Goal: Complete application form

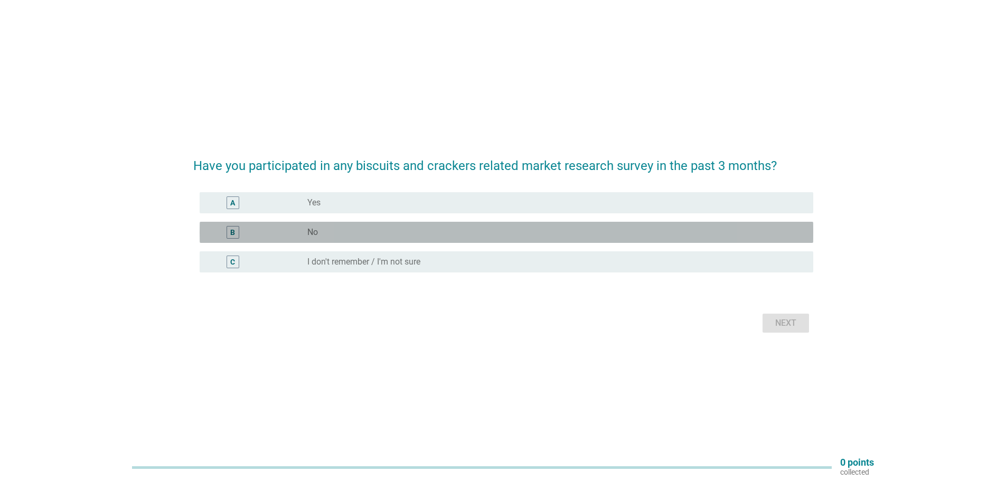
click at [516, 235] on div "radio_button_unchecked No" at bounding box center [551, 232] width 489 height 11
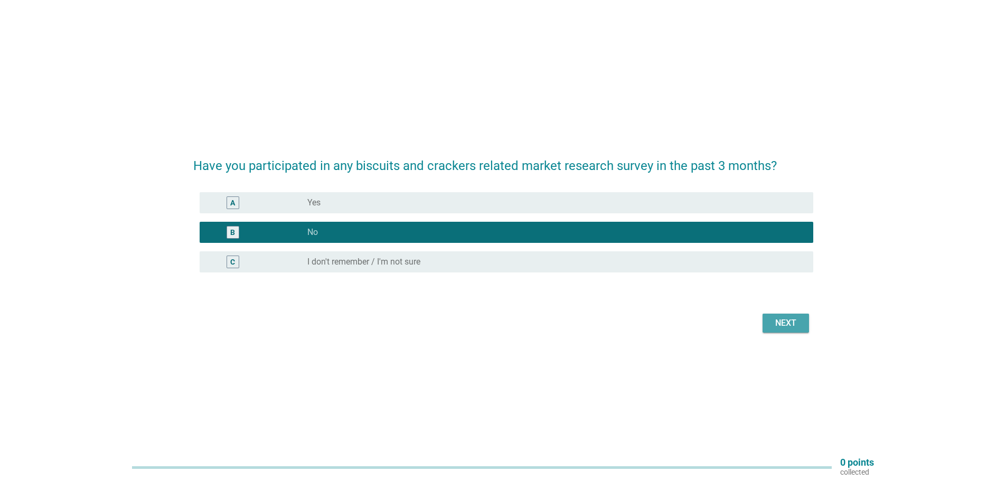
click at [789, 323] on div "Next" at bounding box center [786, 323] width 30 height 13
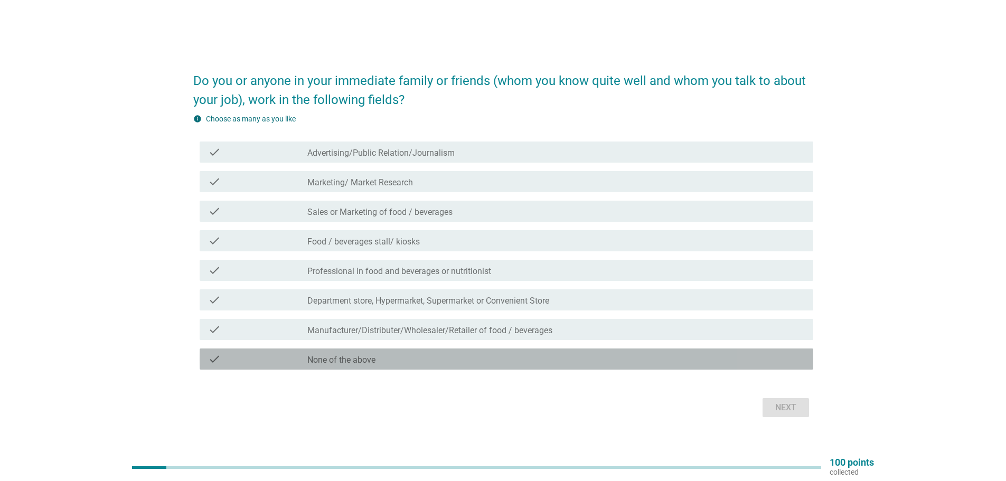
click at [445, 356] on div "check_box_outline_blank None of the above" at bounding box center [555, 359] width 497 height 13
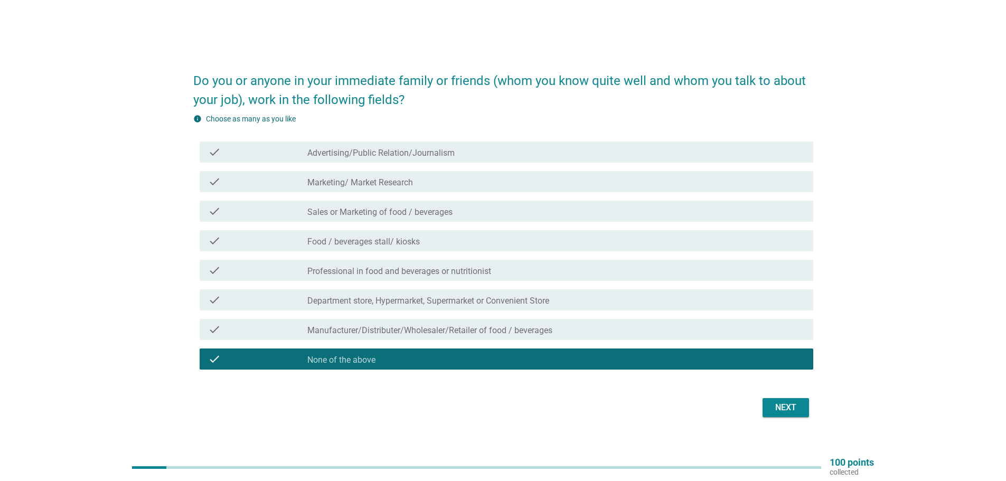
click at [782, 410] on div "Next" at bounding box center [786, 407] width 30 height 13
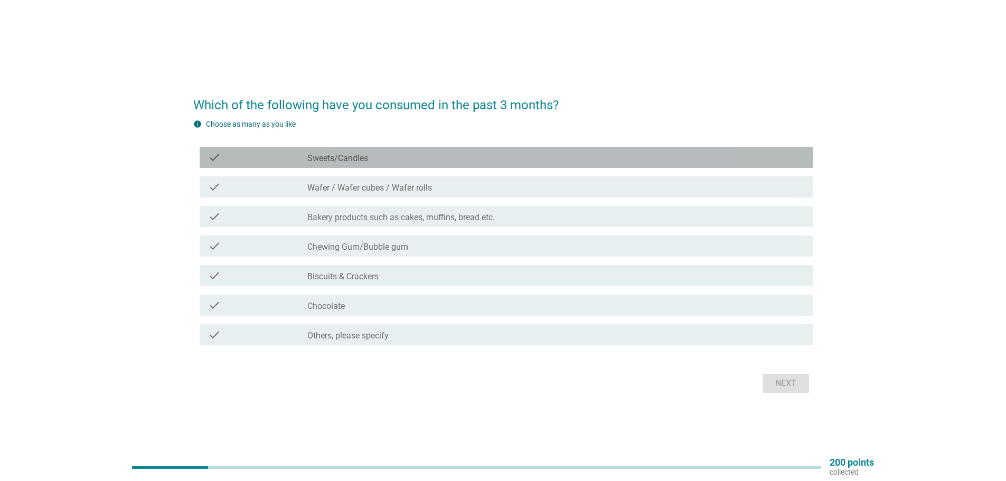
click at [465, 159] on div "check_box_outline_blank Sweets/Candies" at bounding box center [555, 157] width 497 height 13
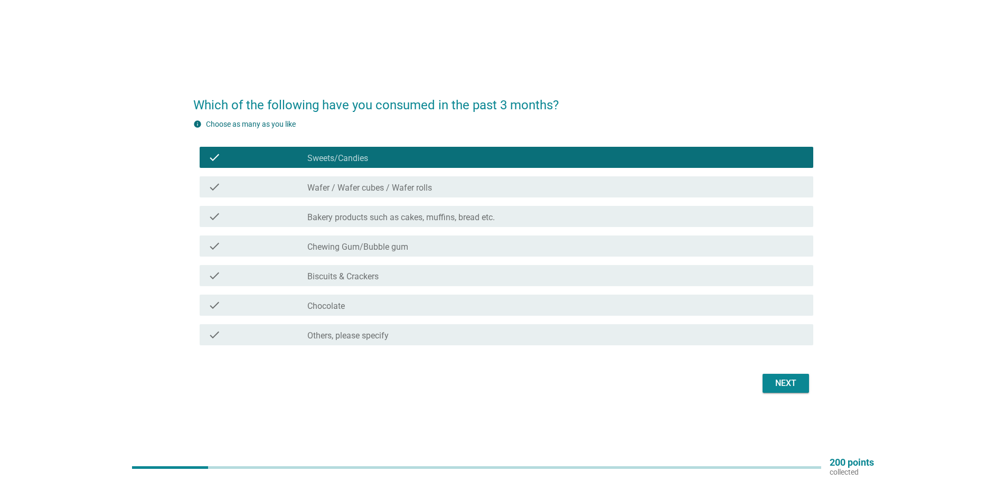
click at [476, 182] on div "check_box_outline_blank Wafer / Wafer cubes / Wafer rolls" at bounding box center [555, 187] width 497 height 13
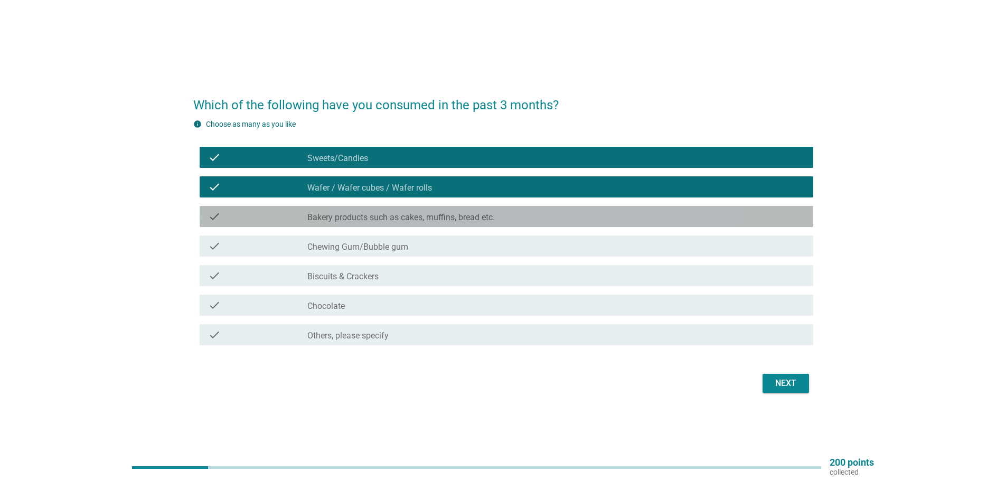
click at [523, 212] on div "check_box_outline_blank Bakery products such as cakes, muffins, bread etc." at bounding box center [555, 216] width 497 height 13
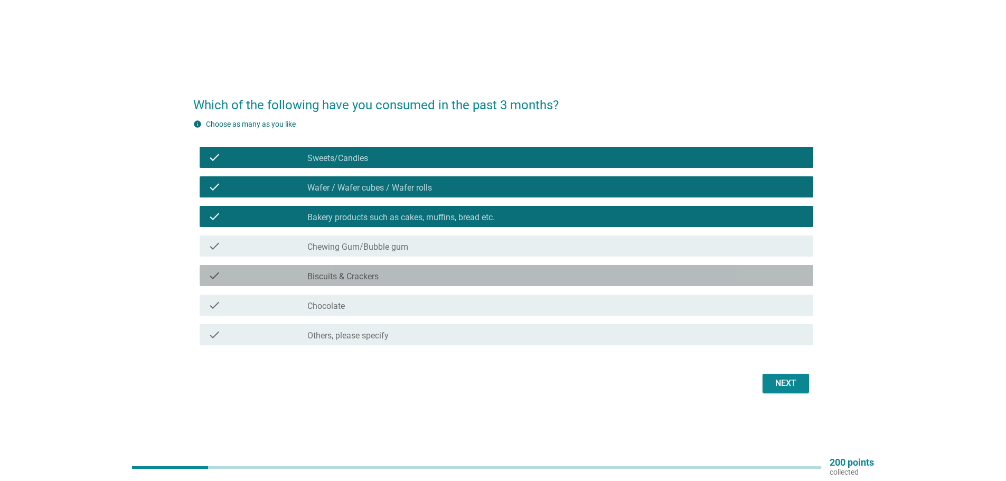
click at [519, 279] on div "check_box_outline_blank Biscuits & Crackers" at bounding box center [555, 275] width 497 height 13
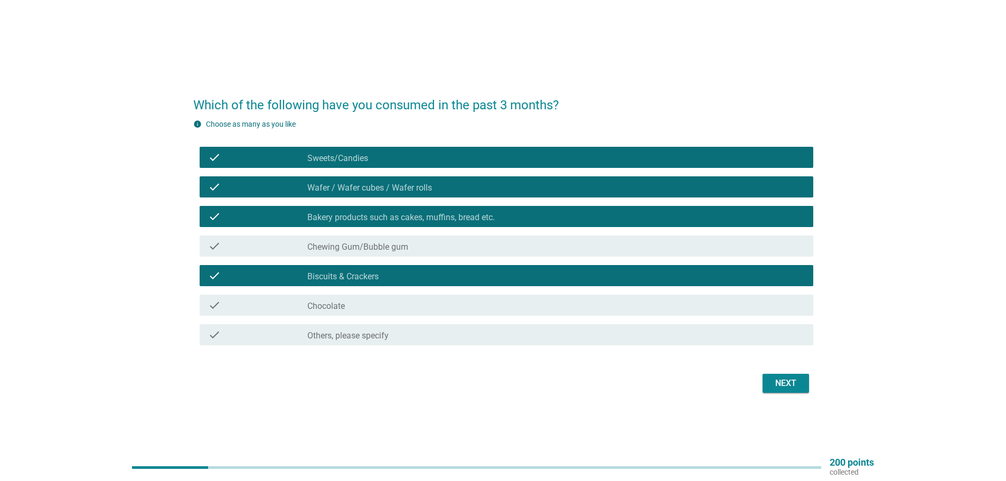
click at [511, 304] on div "check_box_outline_blank Chocolate" at bounding box center [555, 305] width 497 height 13
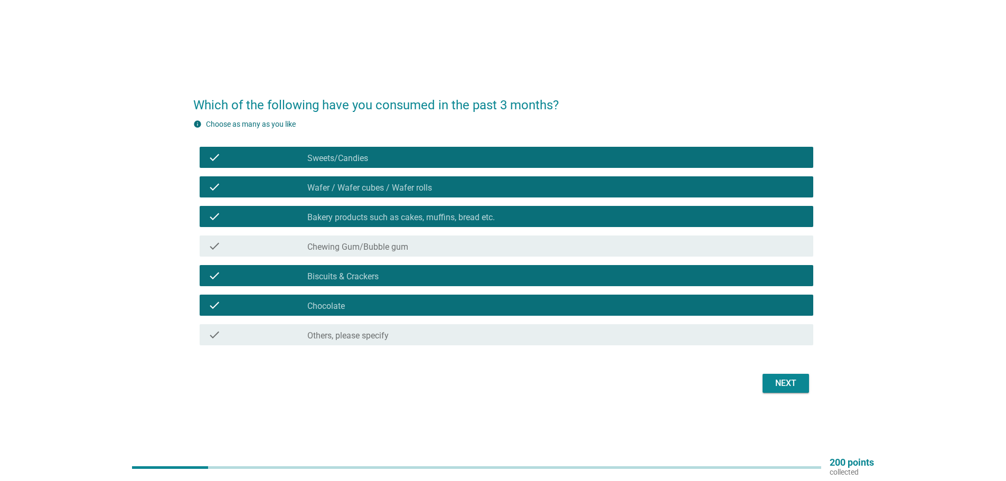
click at [791, 385] on div "Next" at bounding box center [786, 383] width 30 height 13
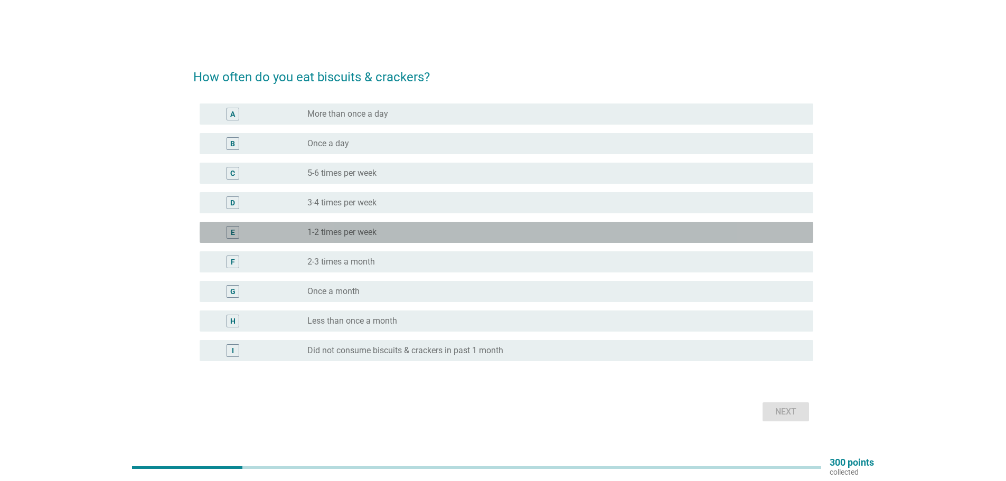
click at [478, 226] on div "radio_button_unchecked 1-2 times per week" at bounding box center [555, 232] width 497 height 13
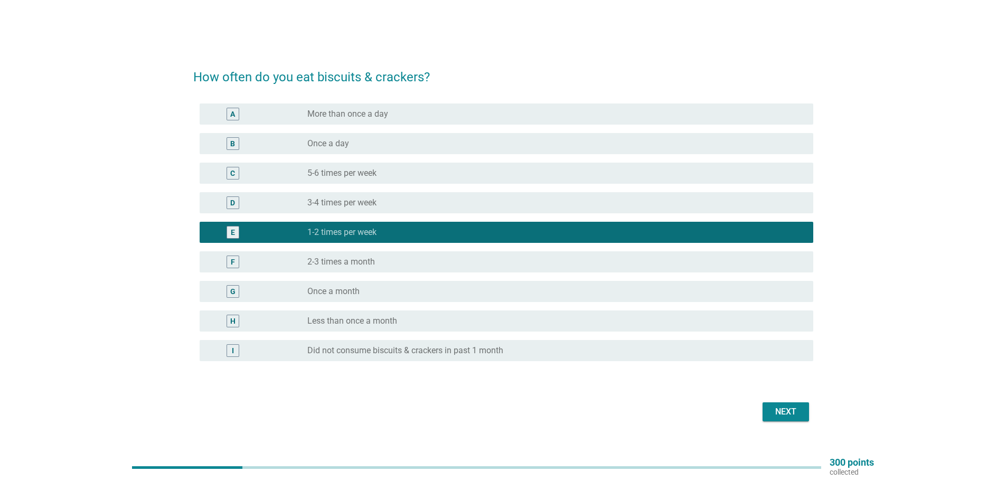
click at [792, 414] on div "Next" at bounding box center [786, 411] width 30 height 13
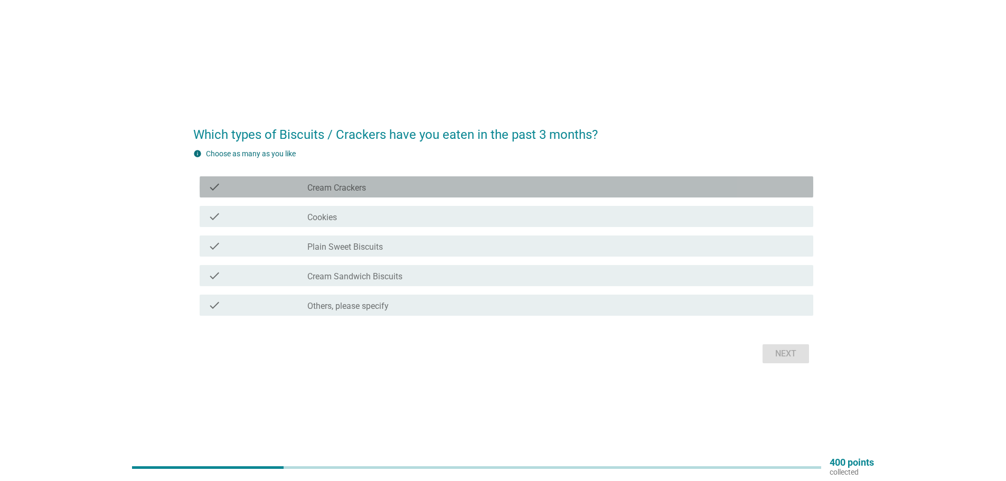
click at [470, 186] on div "check_box_outline_blank Cream Crackers" at bounding box center [555, 187] width 497 height 13
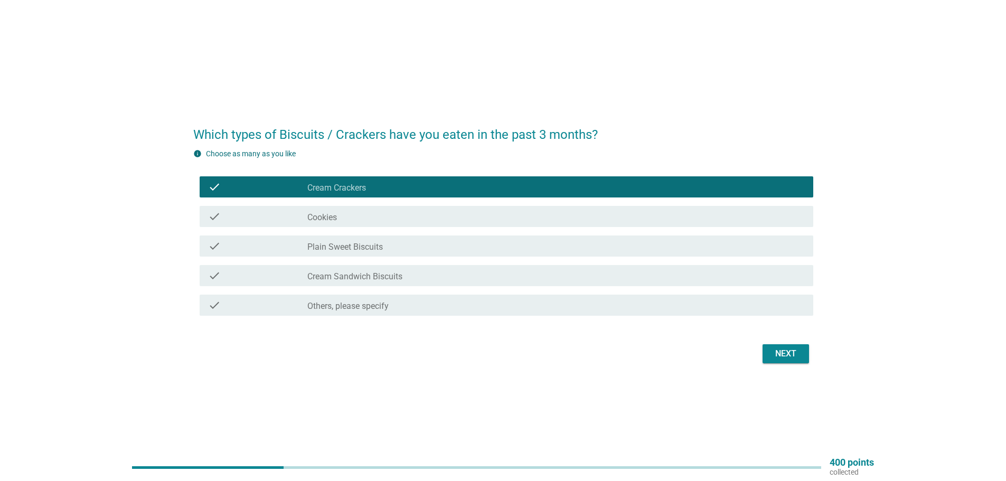
click at [468, 271] on div "check_box_outline_blank Cream Sandwich Biscuits" at bounding box center [555, 275] width 497 height 13
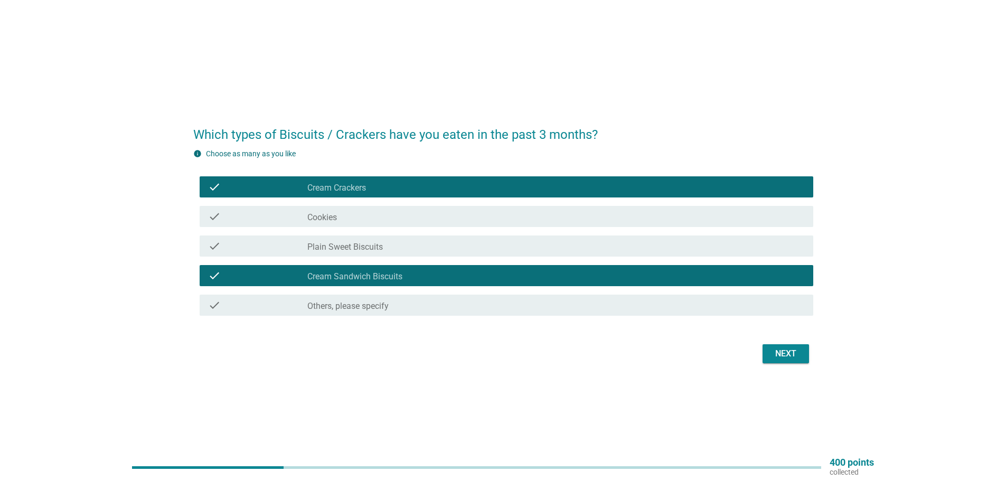
click at [454, 215] on div "check_box_outline_blank Cookies" at bounding box center [555, 216] width 497 height 13
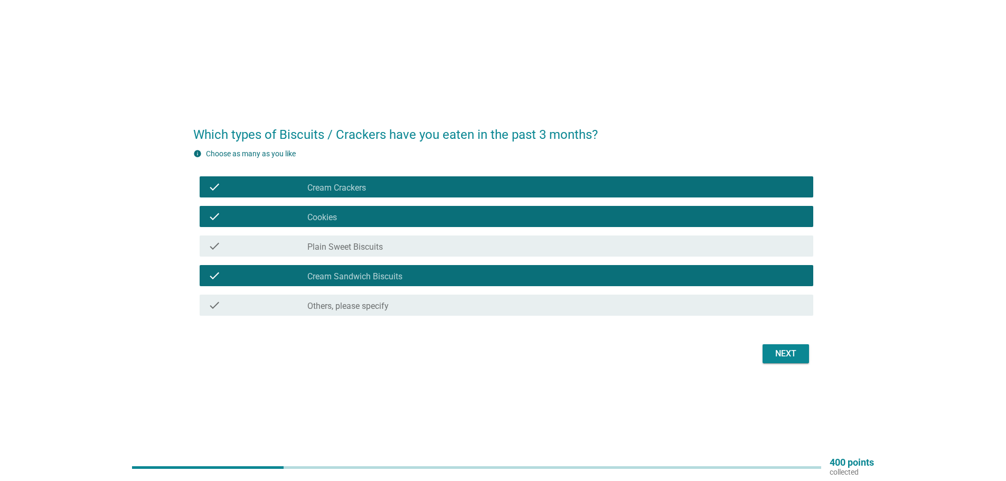
click at [462, 241] on div "check_box_outline_blank Plain Sweet Biscuits" at bounding box center [555, 246] width 497 height 13
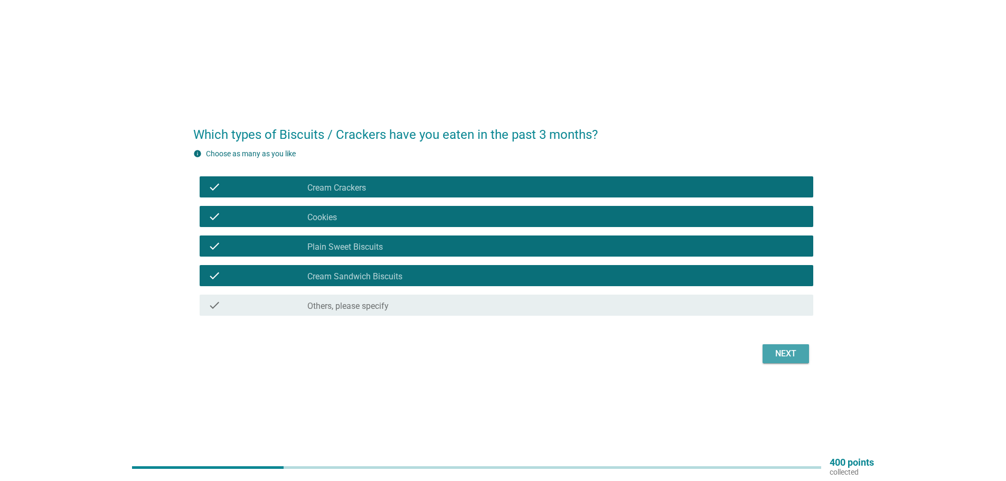
click at [782, 349] on div "Next" at bounding box center [786, 353] width 30 height 13
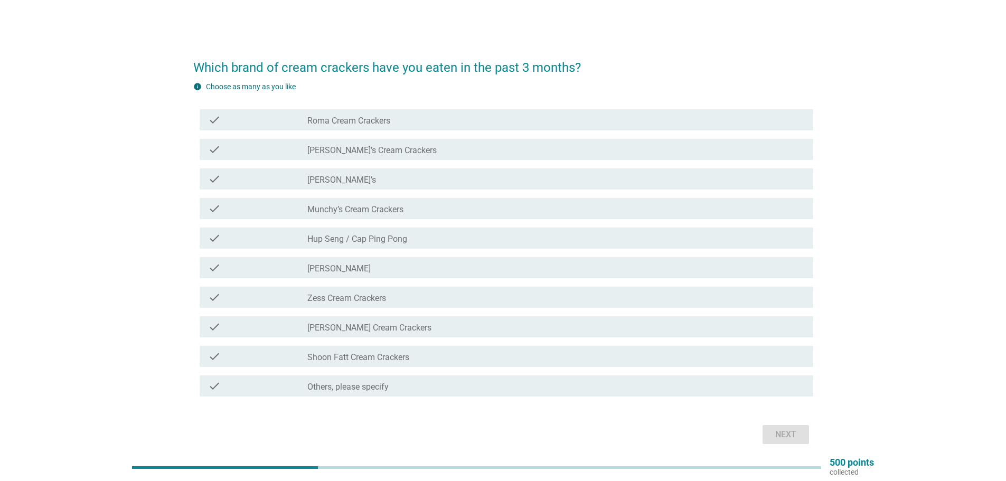
click at [509, 147] on div "check_box_outline_blank [PERSON_NAME]’s Cream Crackers" at bounding box center [555, 149] width 497 height 13
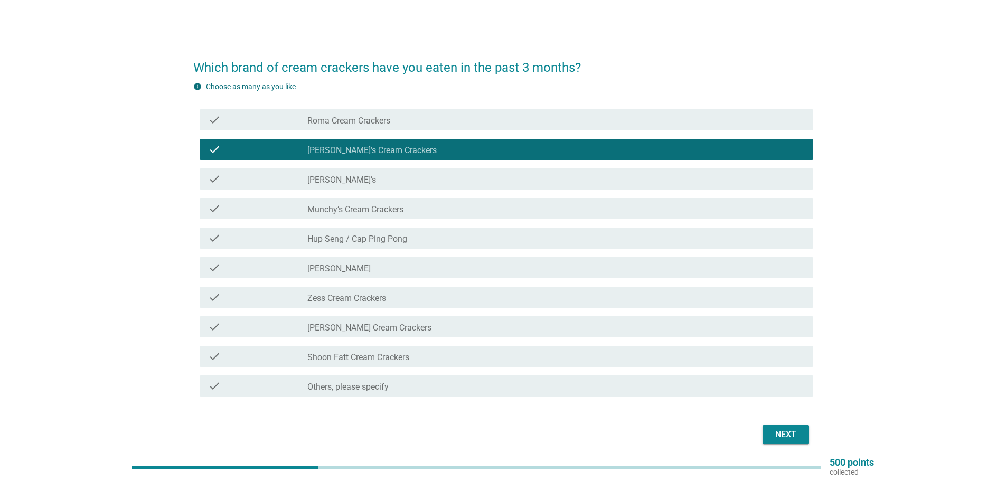
click at [505, 176] on div "check_box_outline_blank [PERSON_NAME]’s" at bounding box center [555, 179] width 497 height 13
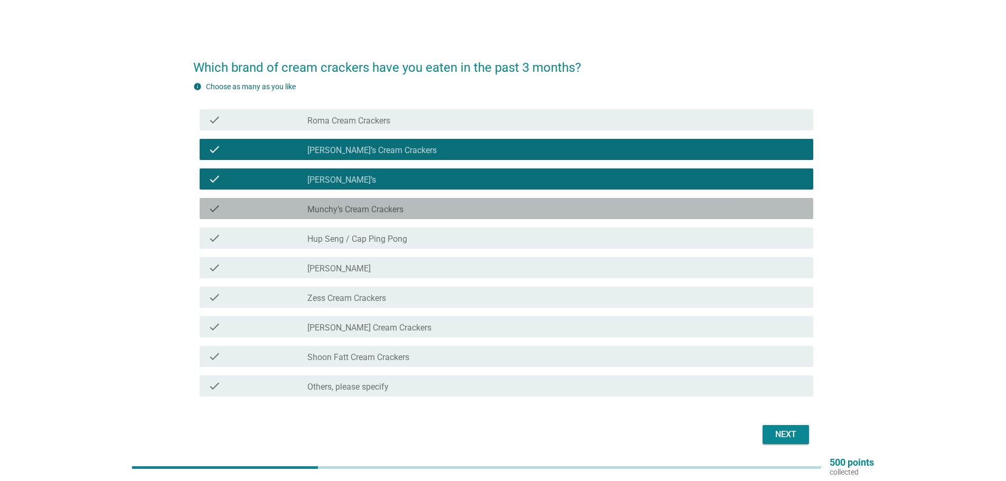
click at [504, 207] on div "check_box_outline_blank Munchy’s Cream Crackers" at bounding box center [555, 208] width 497 height 13
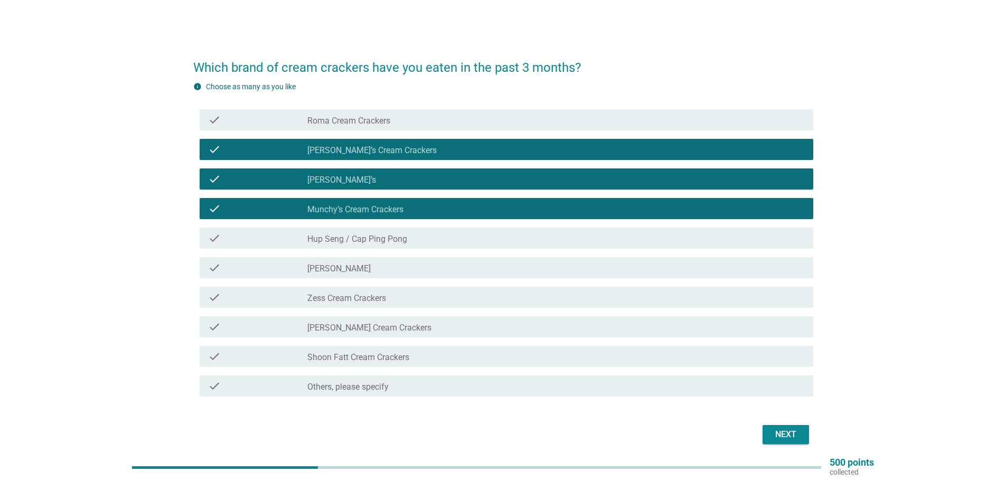
click at [495, 235] on div "check_box_outline_blank Hup Seng / Cap Ping Pong" at bounding box center [555, 238] width 497 height 13
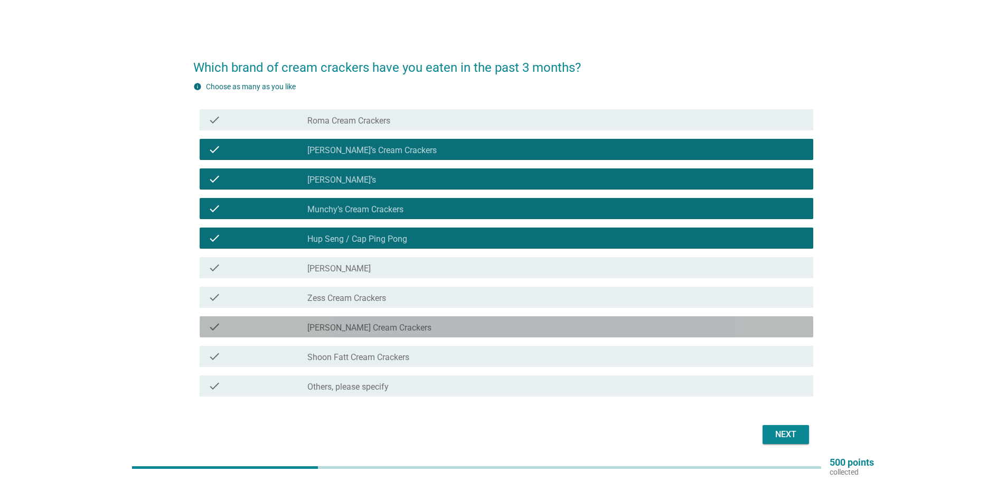
click at [497, 327] on div "check_box_outline_blank [PERSON_NAME] Cream Crackers" at bounding box center [555, 326] width 497 height 13
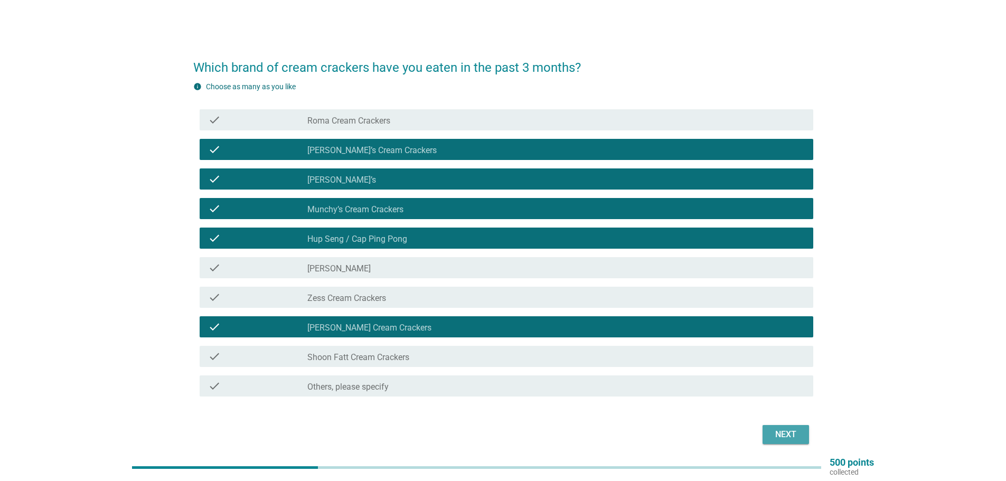
click at [784, 437] on div "Next" at bounding box center [786, 434] width 30 height 13
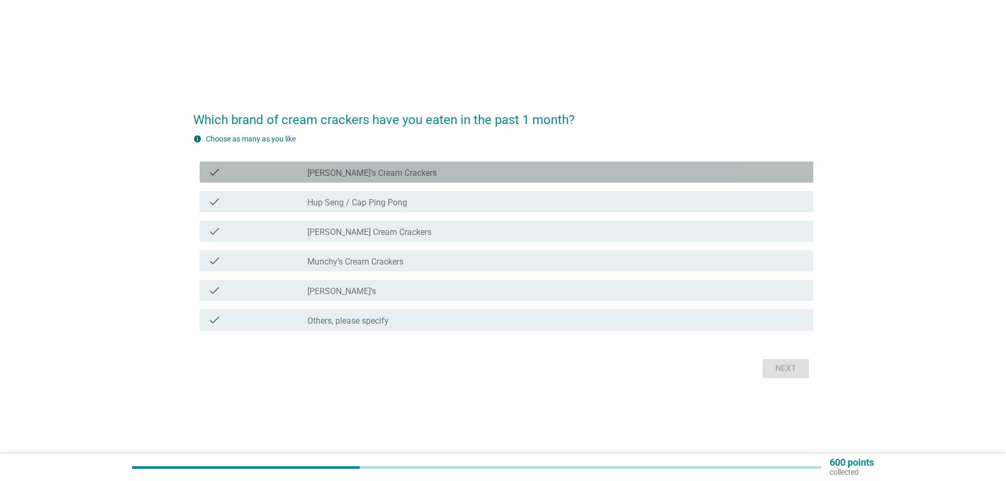
click at [435, 169] on div "check_box_outline_blank [PERSON_NAME]’s Cream Crackers" at bounding box center [555, 172] width 497 height 13
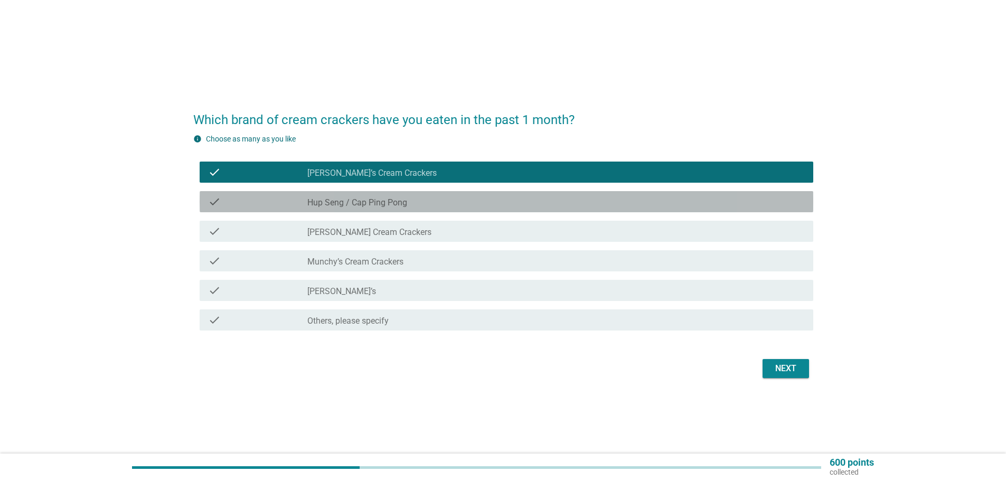
click at [445, 200] on div "check_box_outline_blank Hup Seng / Cap Ping Pong" at bounding box center [555, 201] width 497 height 13
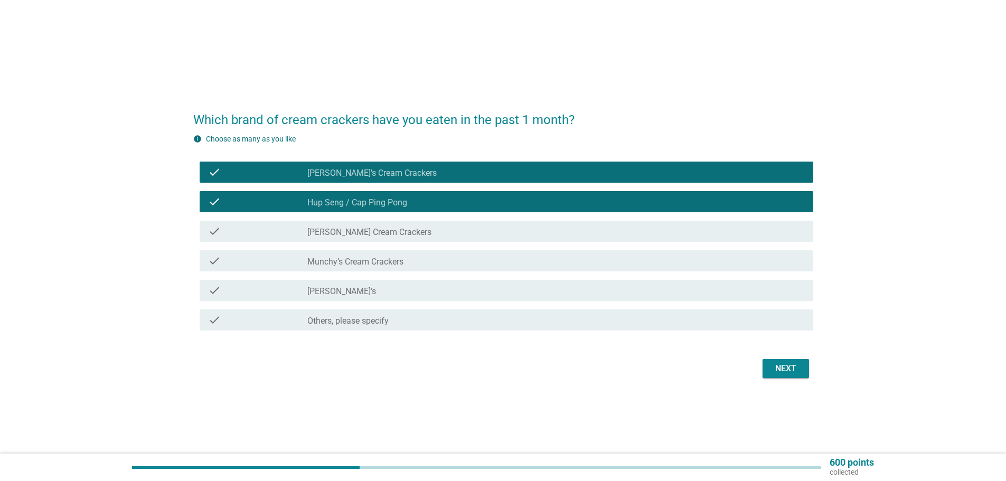
click at [469, 258] on div "check_box_outline_blank Munchy’s Cream Crackers" at bounding box center [555, 260] width 497 height 13
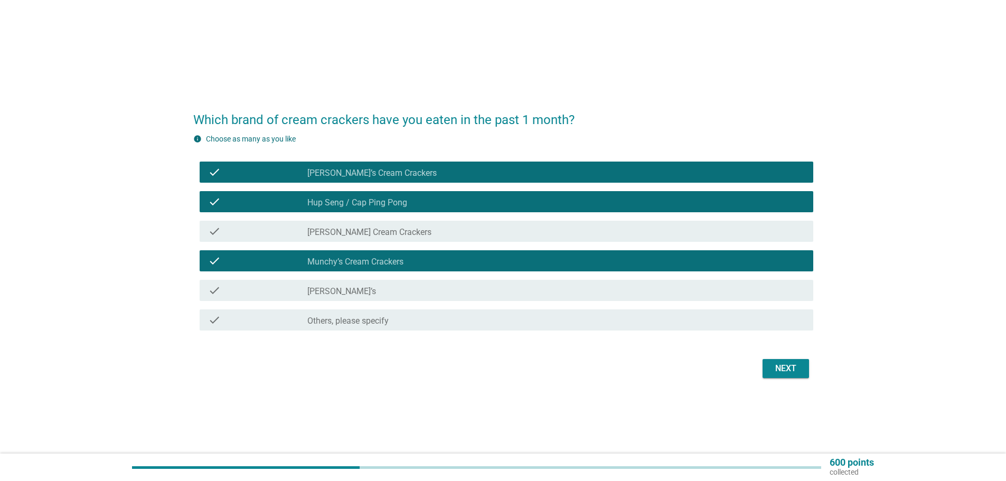
click at [786, 373] on div "Next" at bounding box center [786, 368] width 30 height 13
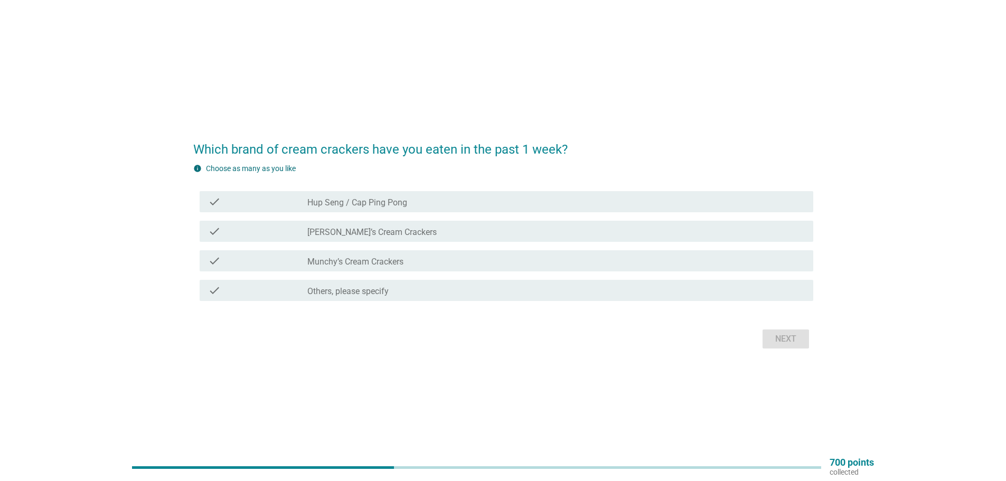
click at [454, 225] on div "check_box [PERSON_NAME]’s Cream Crackers" at bounding box center [555, 231] width 497 height 13
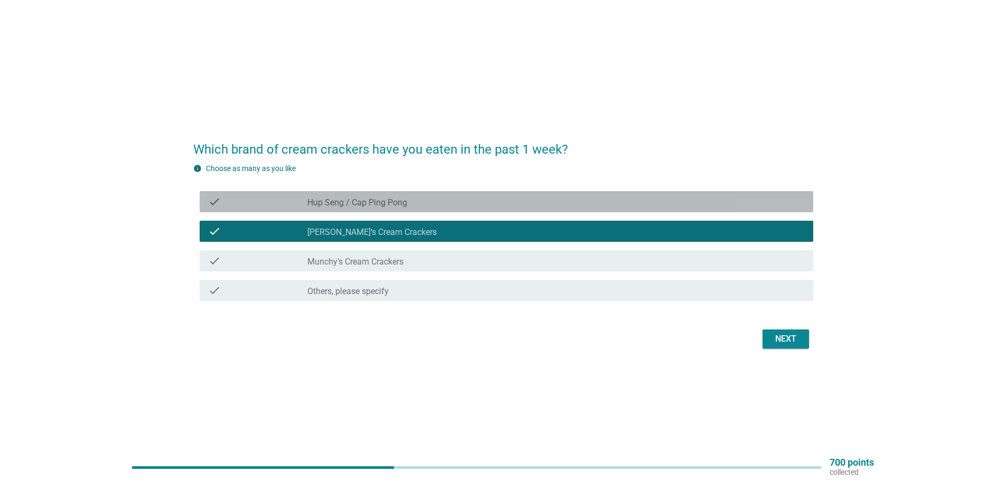
click at [455, 197] on div "check_box Hup Seng / Cap Ping Pong" at bounding box center [555, 201] width 497 height 13
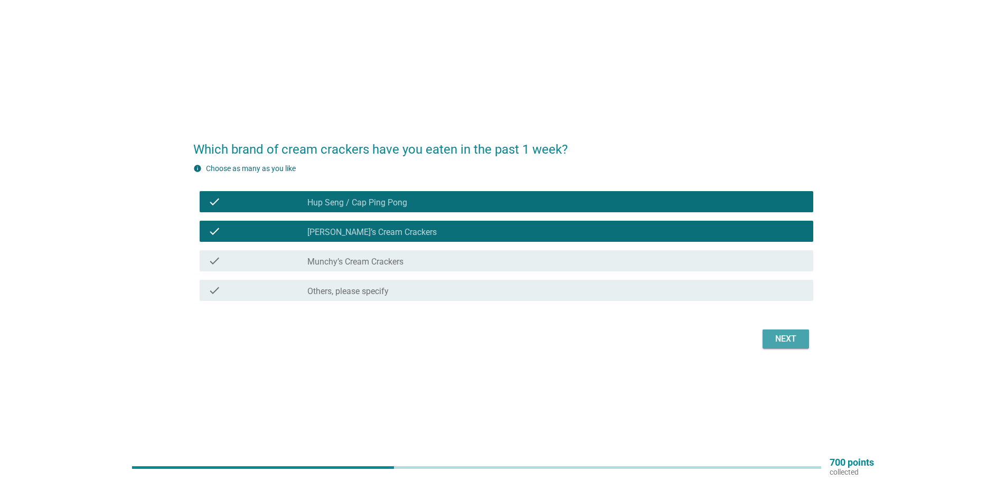
click at [789, 340] on div "Next" at bounding box center [786, 339] width 30 height 13
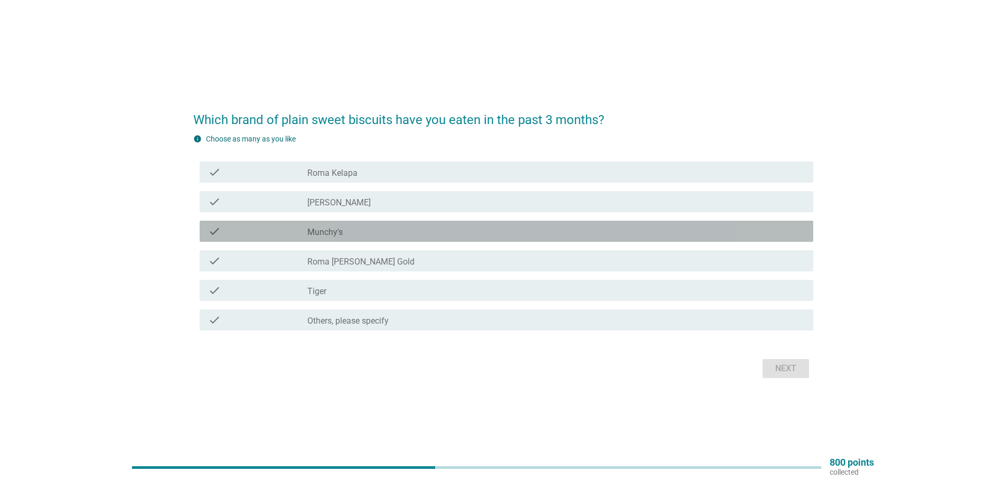
click at [448, 233] on div "check_box_outline_blank Munchy's" at bounding box center [555, 231] width 497 height 13
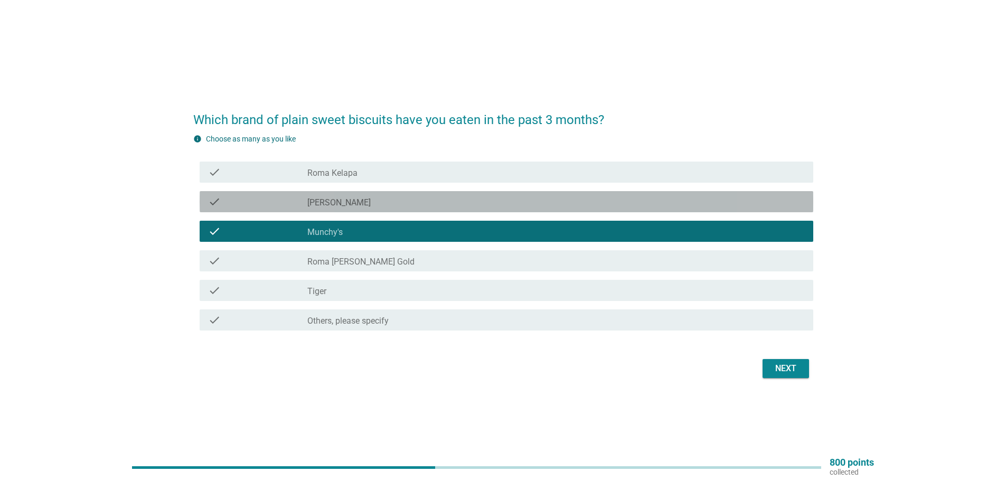
click at [443, 202] on div "check_box_outline_blank [PERSON_NAME]" at bounding box center [555, 201] width 497 height 13
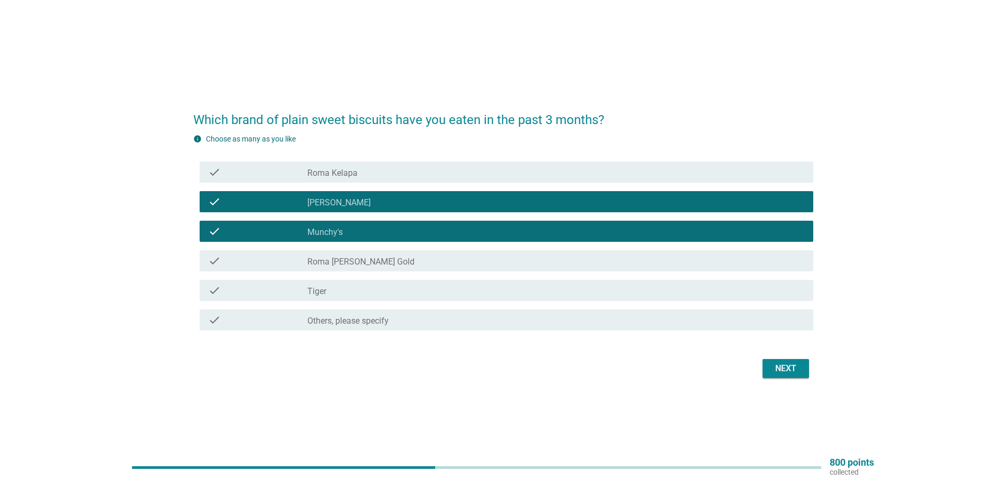
click at [798, 372] on div "Next" at bounding box center [786, 368] width 30 height 13
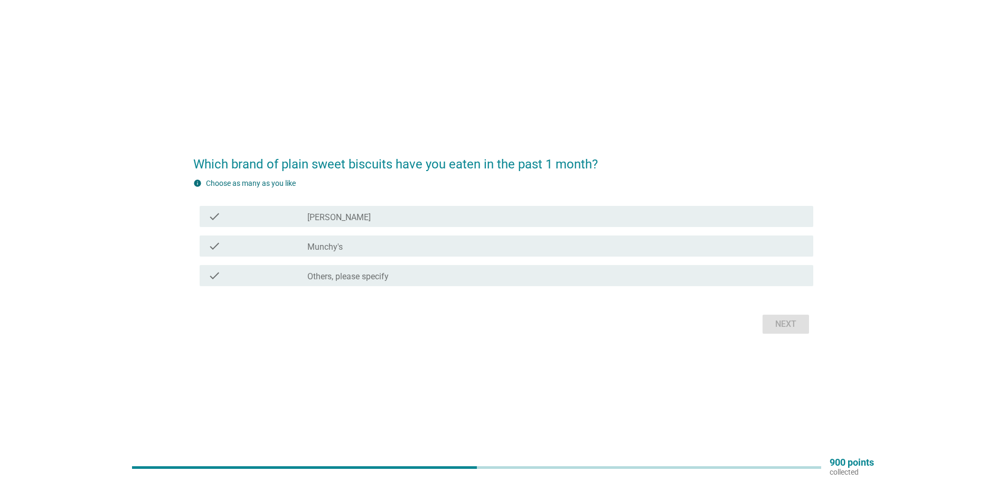
click at [458, 248] on div "check_box_outline_blank Munchy's" at bounding box center [555, 246] width 497 height 13
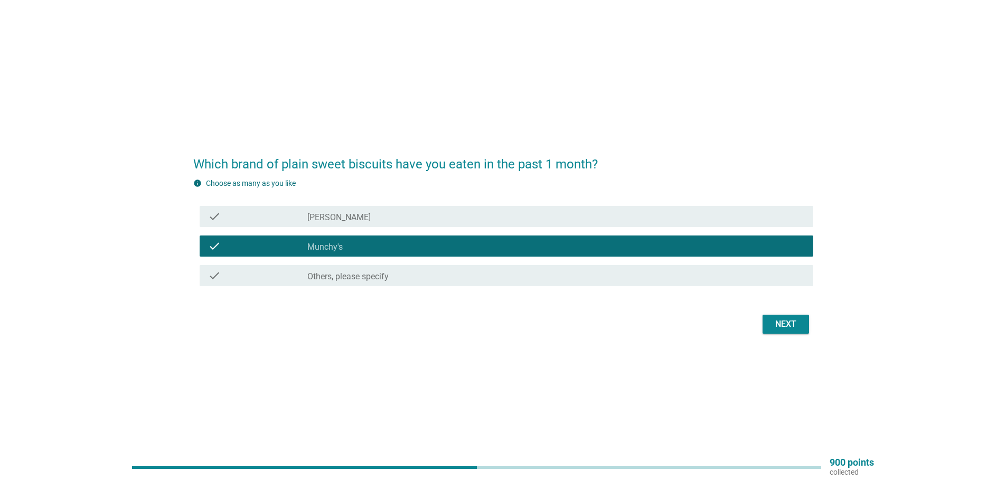
click at [786, 326] on div "Next" at bounding box center [786, 324] width 30 height 13
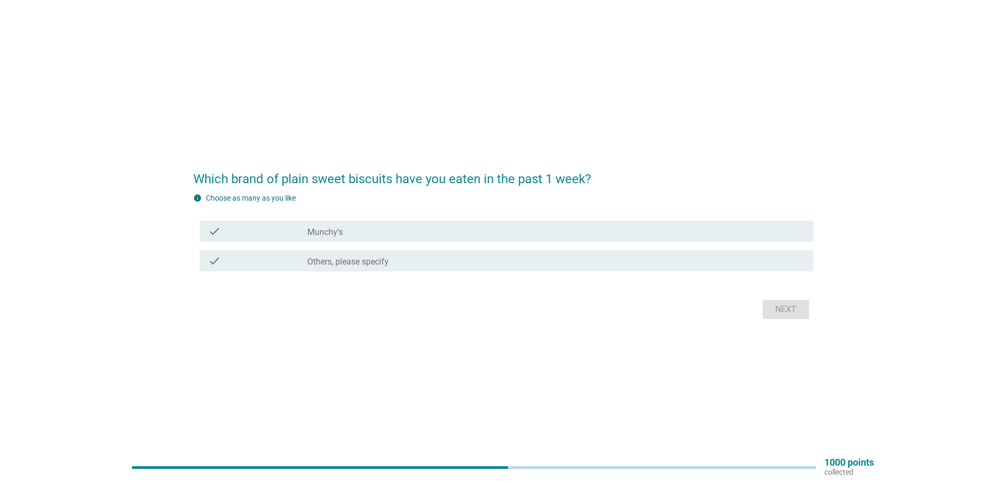
click at [570, 228] on div "check_box Munchy's" at bounding box center [555, 231] width 497 height 13
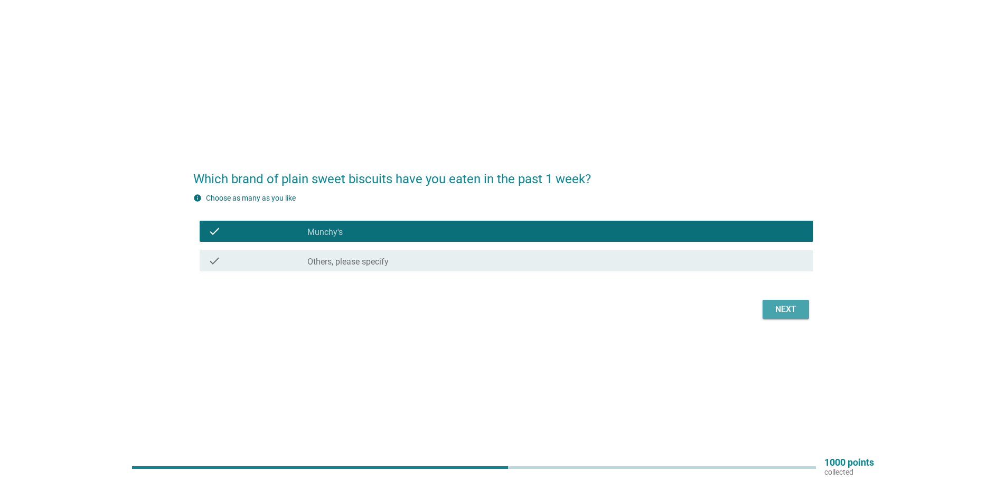
click at [799, 309] on div "Next" at bounding box center [786, 309] width 30 height 13
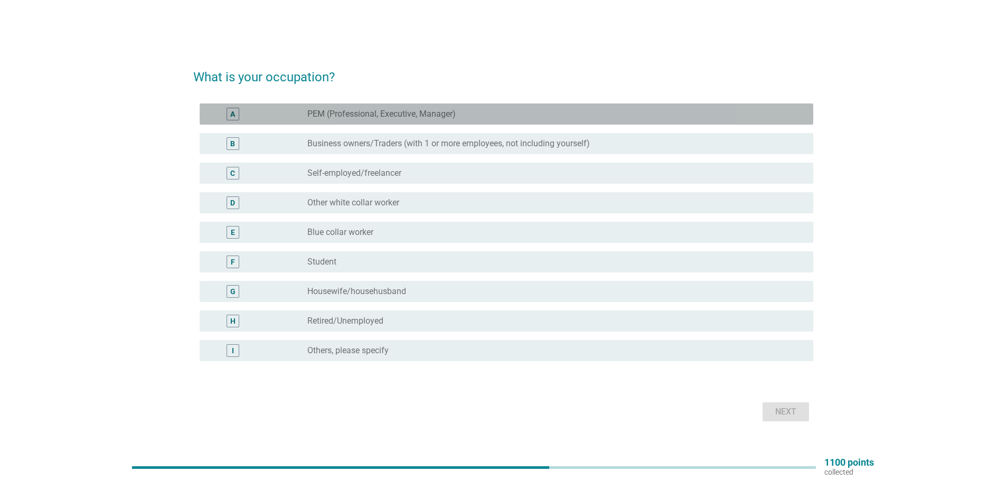
click at [457, 118] on div "radio_button_unchecked PEM (Professional, Executive, Manager)" at bounding box center [551, 114] width 489 height 11
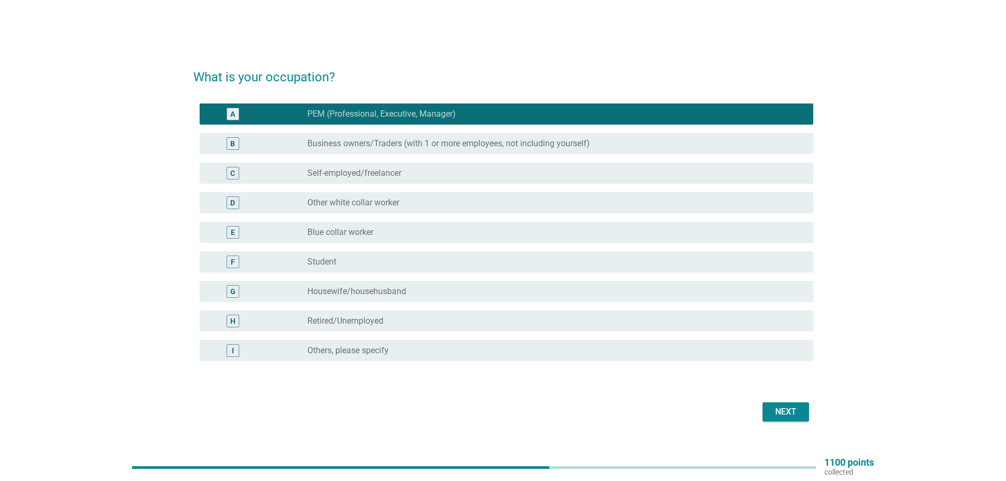
click at [783, 419] on button "Next" at bounding box center [785, 411] width 46 height 19
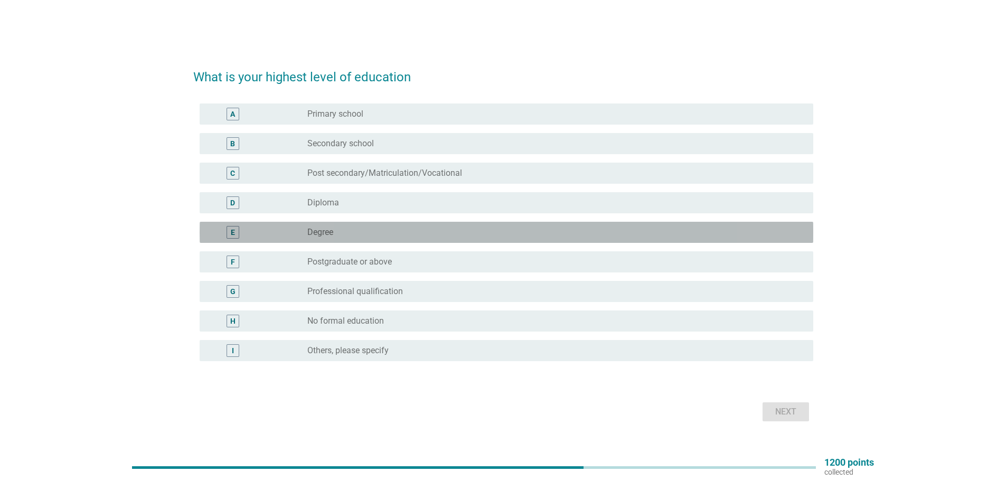
click at [473, 229] on div "radio_button_unchecked Degree" at bounding box center [551, 232] width 489 height 11
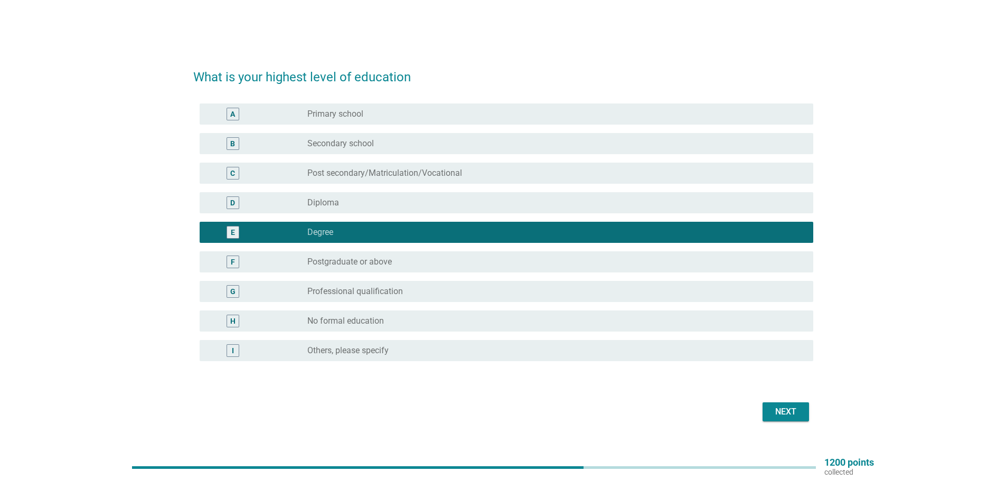
click at [786, 414] on div "Next" at bounding box center [786, 411] width 30 height 13
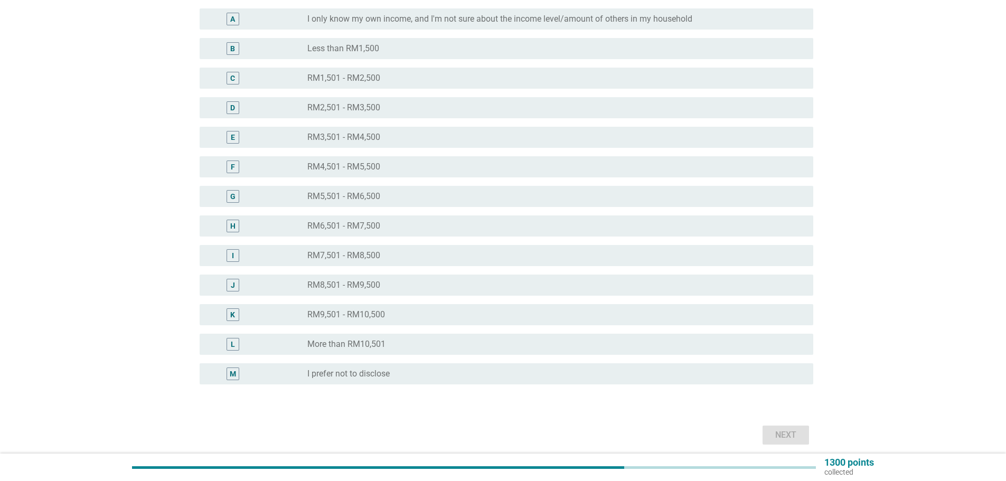
scroll to position [106, 0]
click at [513, 344] on div "radio_button_unchecked More than RM10,501" at bounding box center [551, 343] width 489 height 11
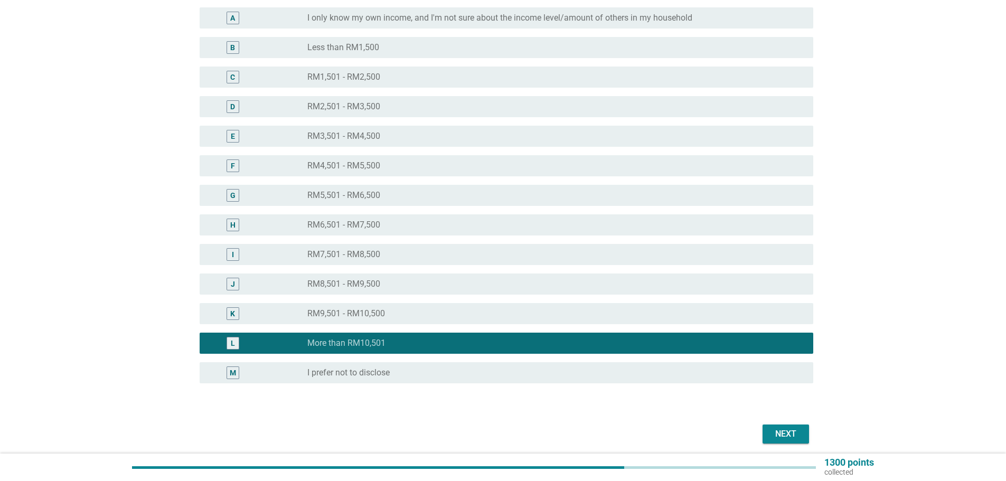
click at [791, 439] on div "Next" at bounding box center [786, 434] width 30 height 13
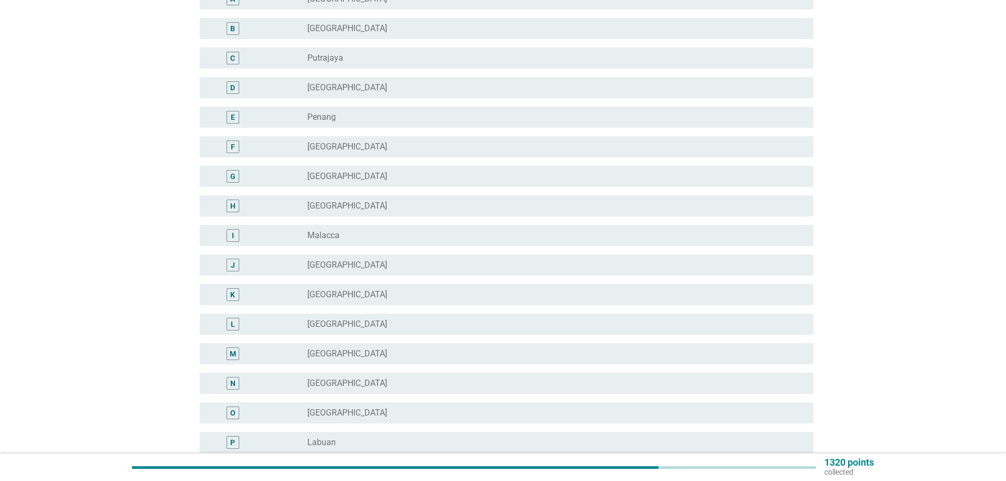
scroll to position [0, 0]
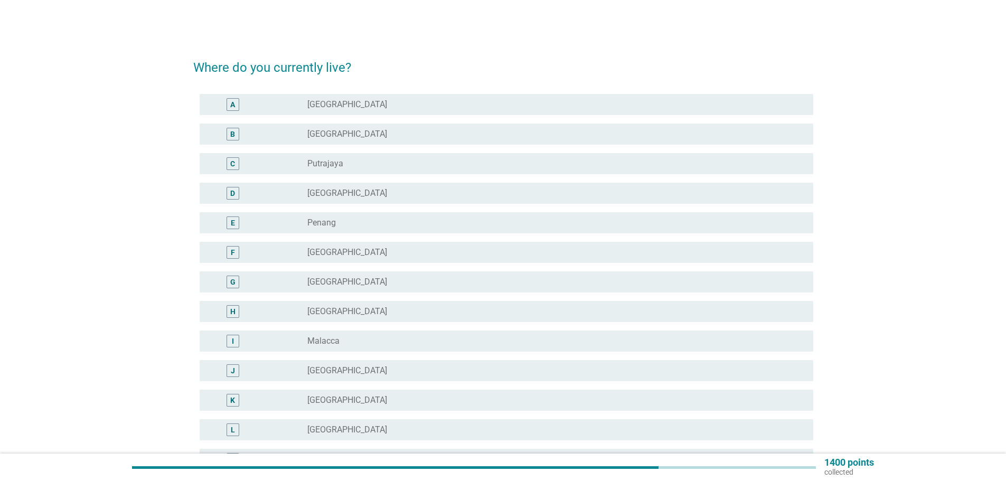
click at [456, 363] on div "J radio_button_unchecked [GEOGRAPHIC_DATA]" at bounding box center [506, 370] width 613 height 21
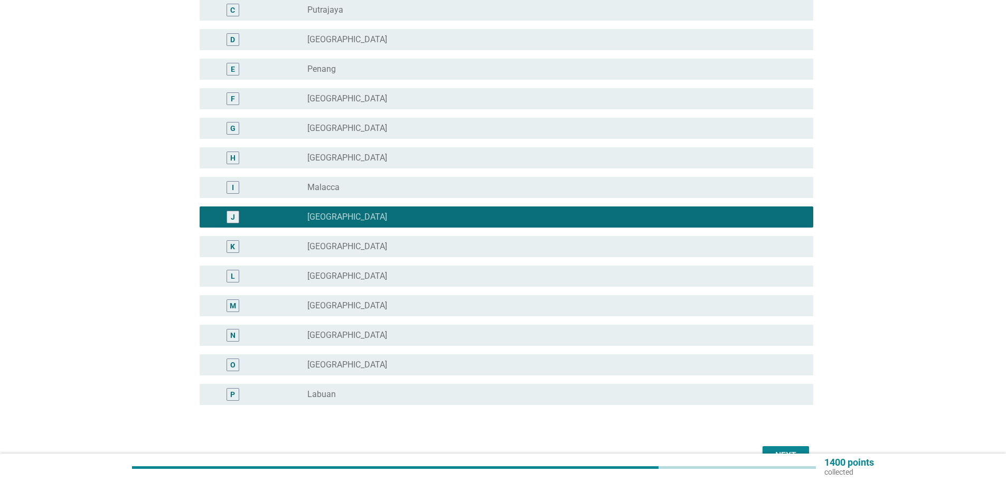
scroll to position [158, 0]
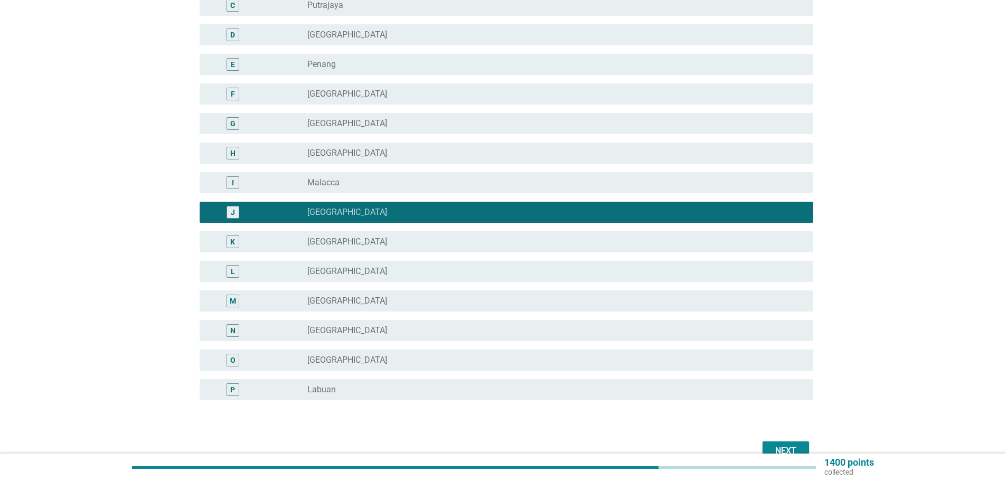
click at [803, 447] on button "Next" at bounding box center [785, 450] width 46 height 19
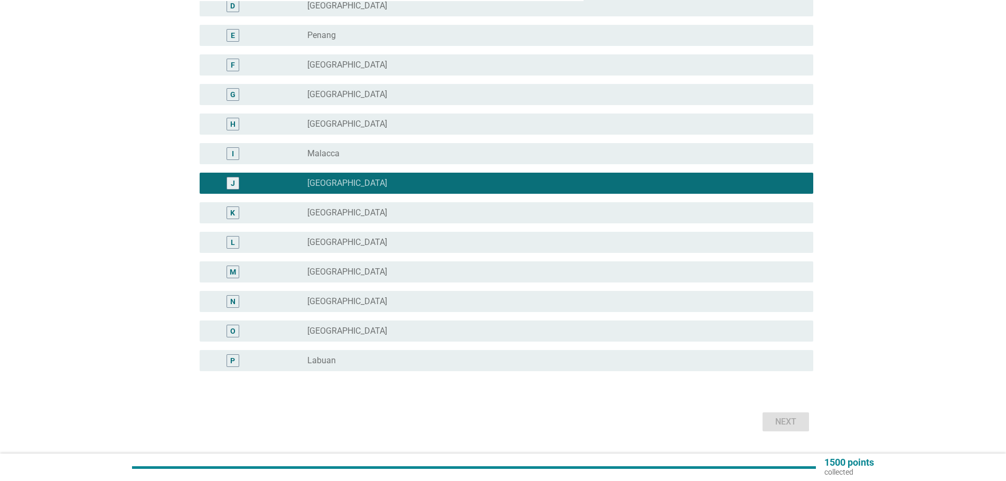
scroll to position [216, 0]
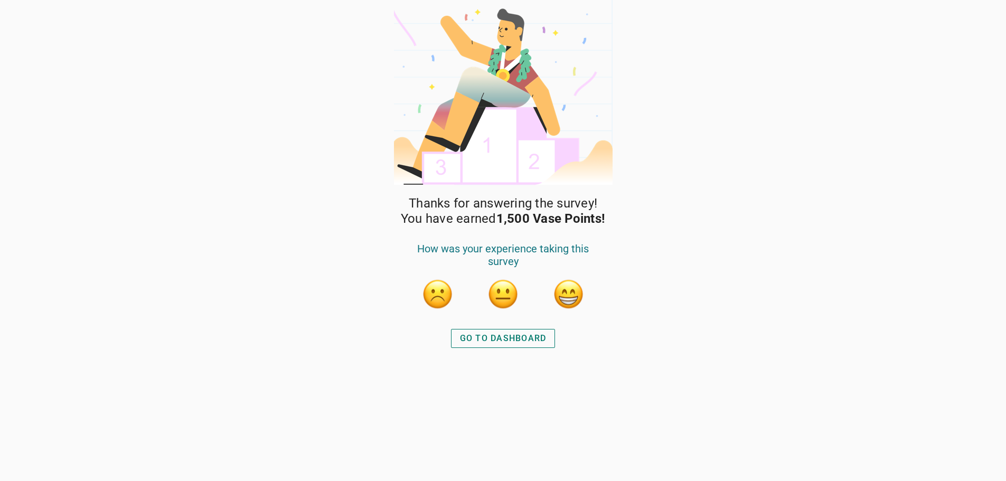
click at [544, 338] on div "GO TO DASHBOARD" at bounding box center [503, 338] width 87 height 13
